Goal: Task Accomplishment & Management: Manage account settings

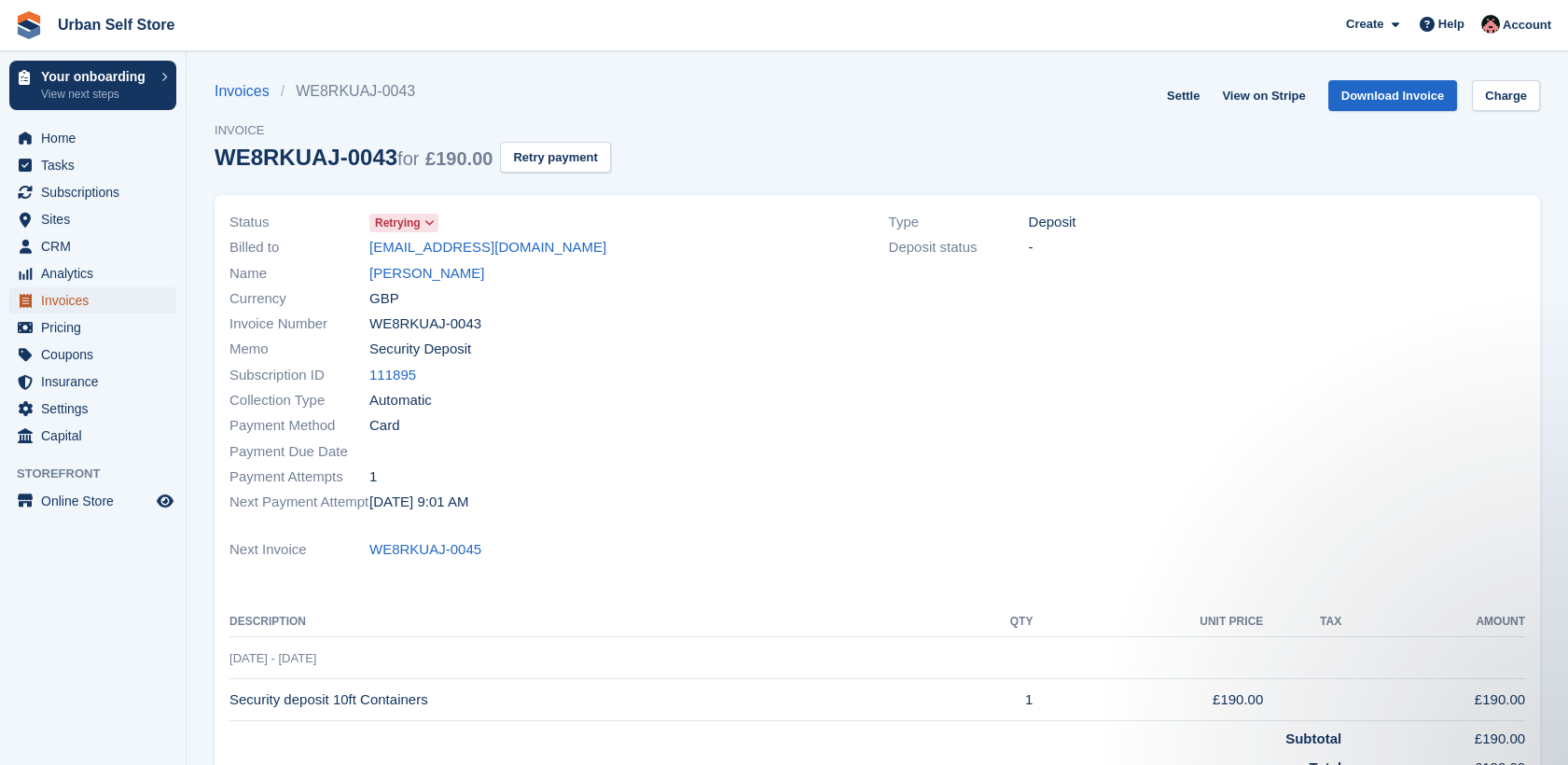
click at [51, 296] on span "Invoices" at bounding box center [96, 301] width 112 height 26
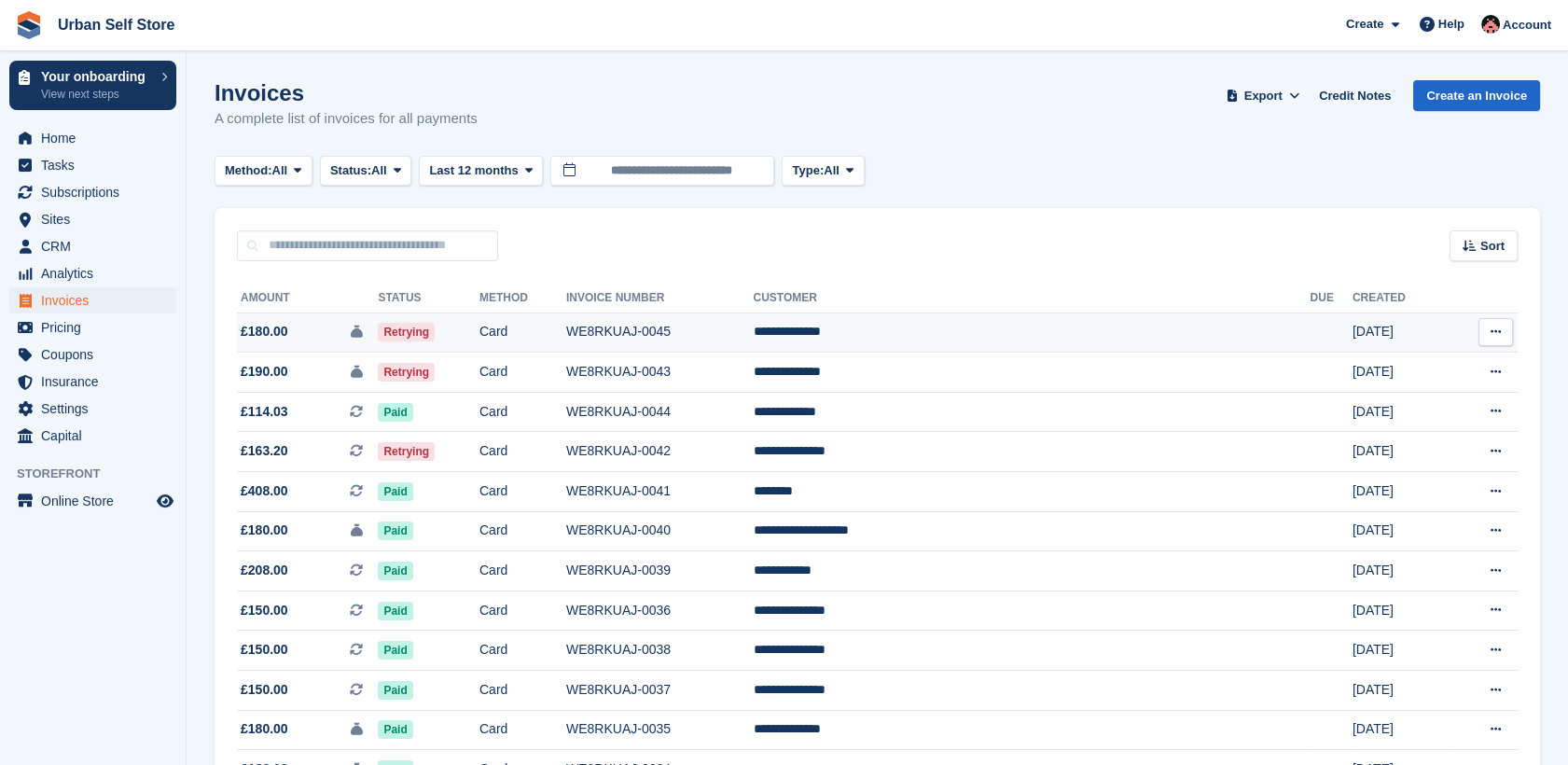
click at [1484, 334] on button at bounding box center [1496, 332] width 35 height 28
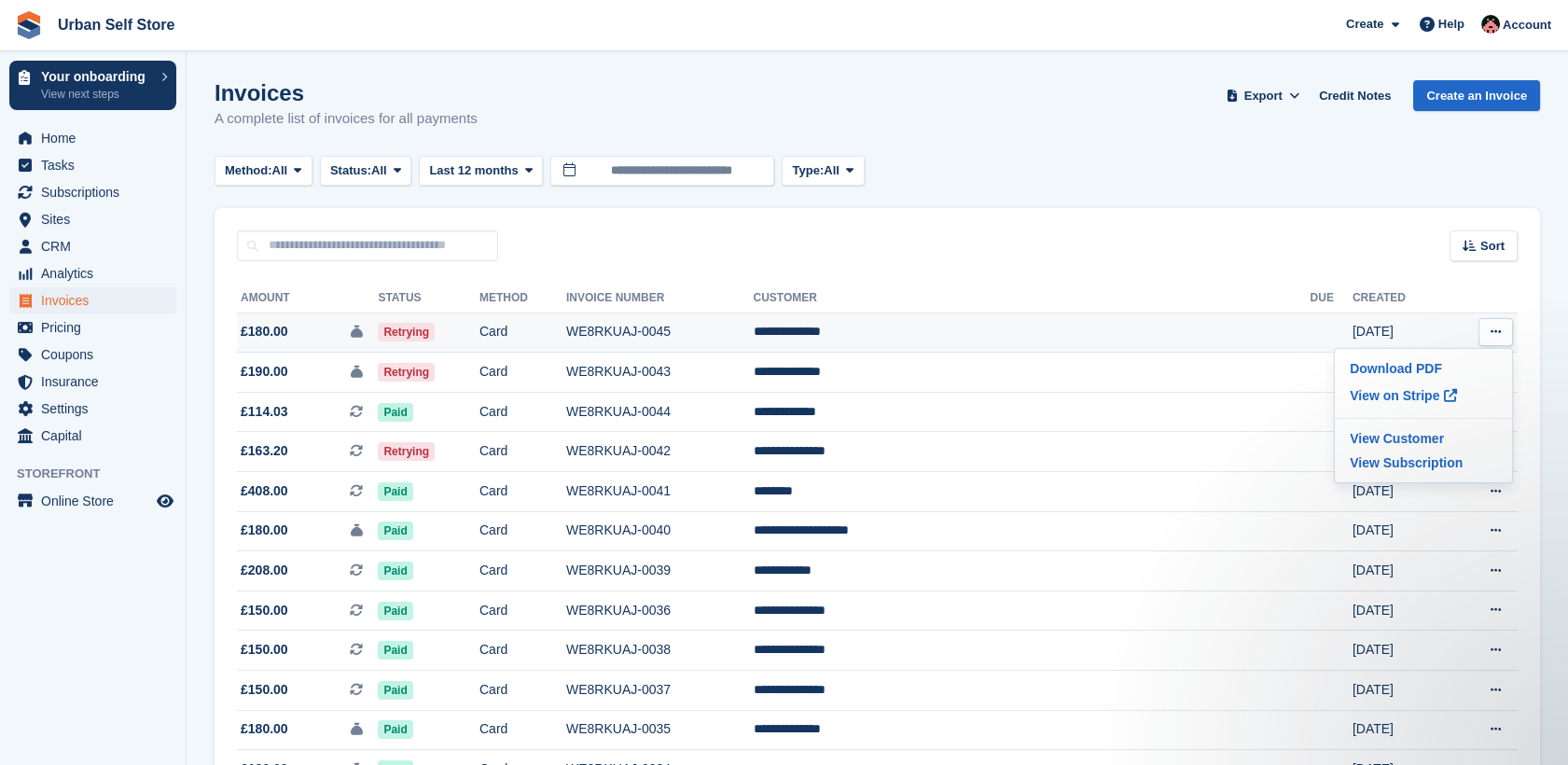
click at [479, 333] on td "Retrying" at bounding box center [429, 332] width 101 height 40
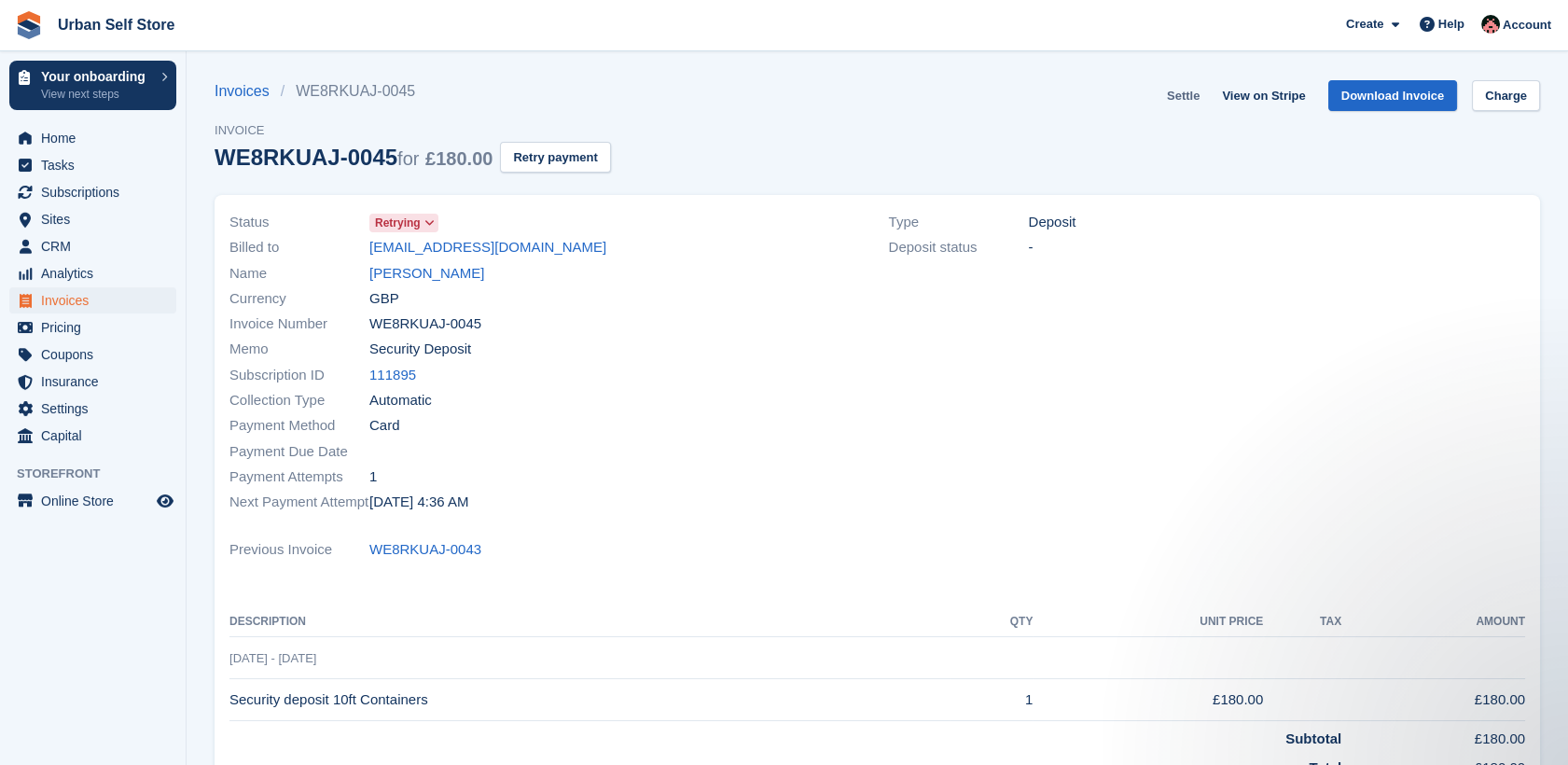
click at [1195, 97] on link "Settle" at bounding box center [1183, 95] width 48 height 31
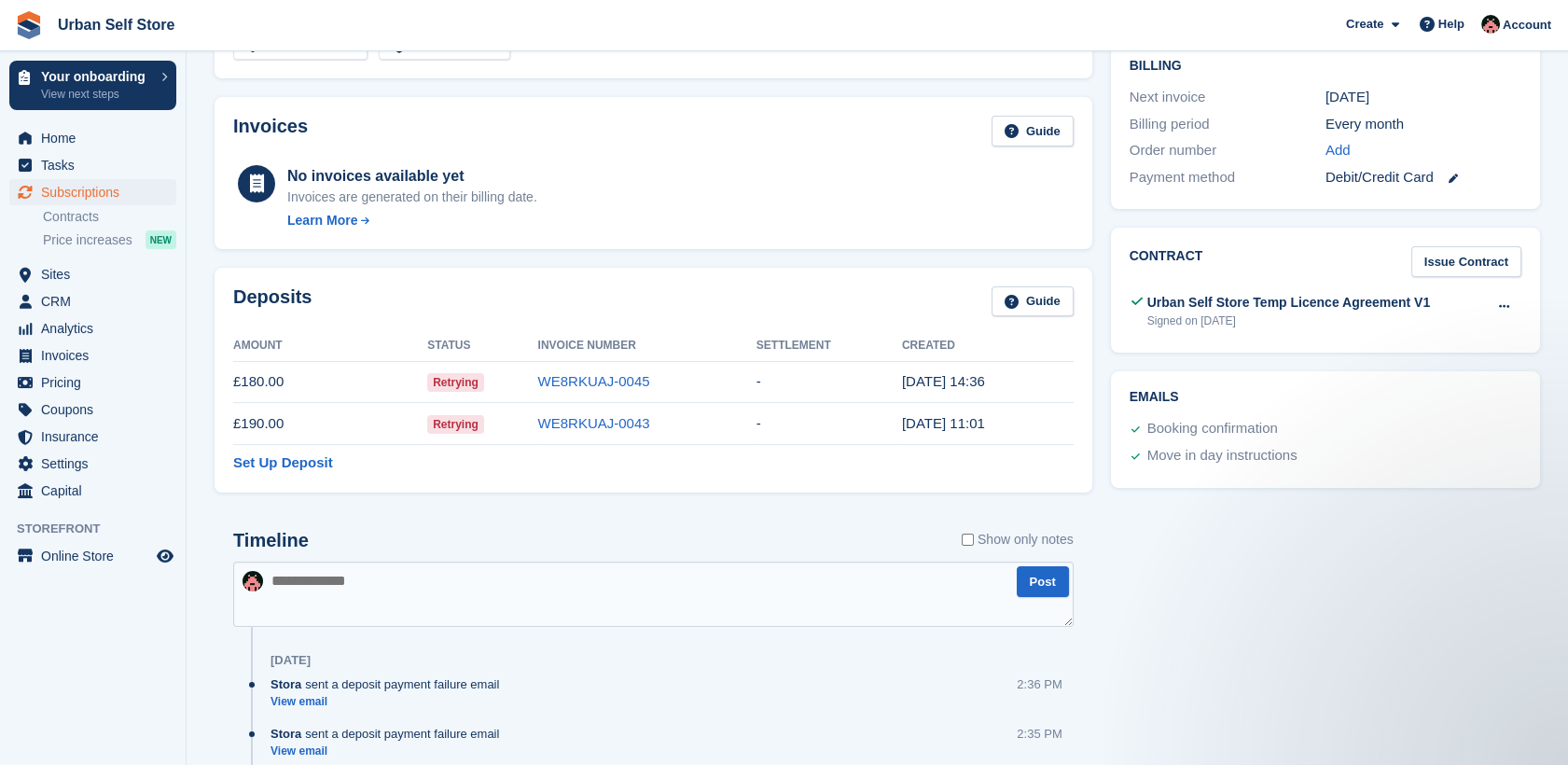
click at [252, 424] on td "£190.00" at bounding box center [330, 424] width 195 height 42
click at [928, 415] on time "[DATE] 11:01" at bounding box center [944, 423] width 83 height 16
click at [774, 423] on td "-" at bounding box center [829, 424] width 146 height 42
click at [785, 383] on td "-" at bounding box center [829, 382] width 146 height 42
click at [367, 385] on td "£180.00" at bounding box center [330, 382] width 195 height 42
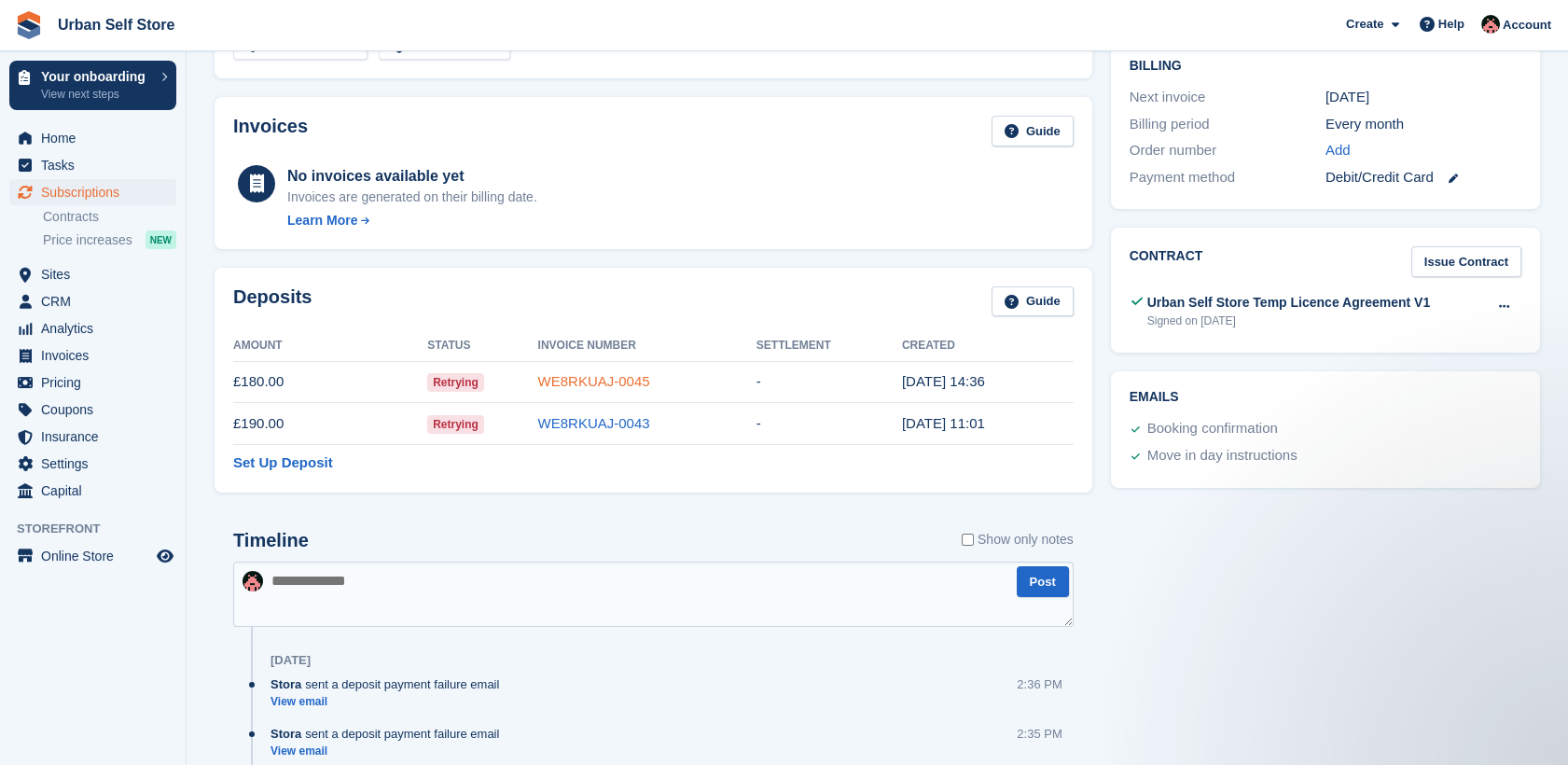
click at [608, 373] on link "WE8RKUAJ-0045" at bounding box center [593, 381] width 112 height 16
